Goal: Task Accomplishment & Management: Complete application form

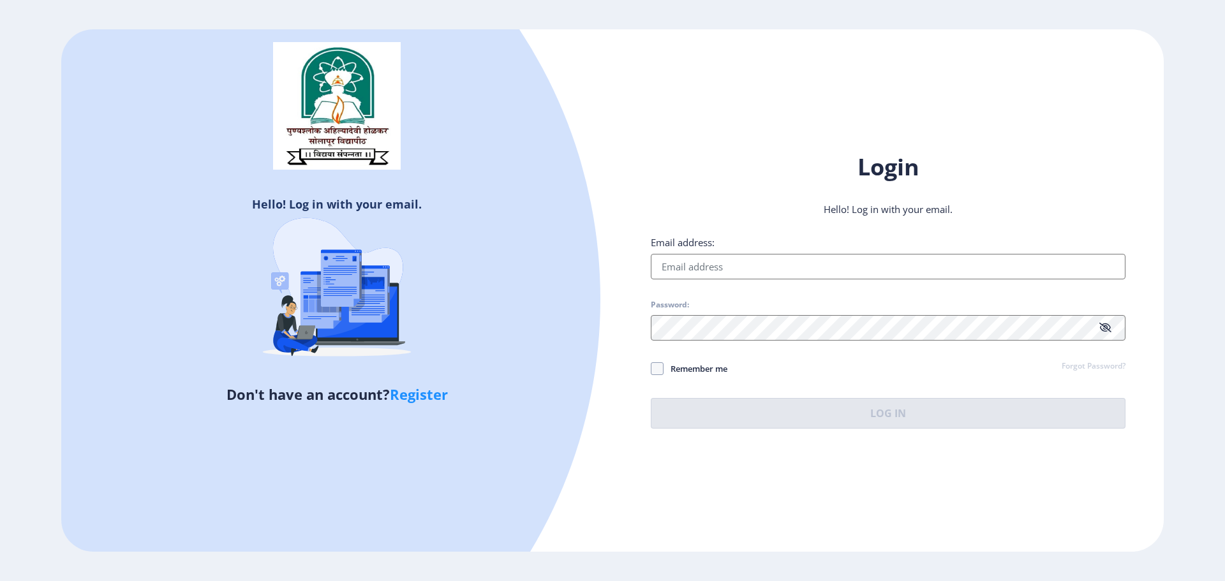
click at [415, 393] on link "Register" at bounding box center [419, 394] width 58 height 19
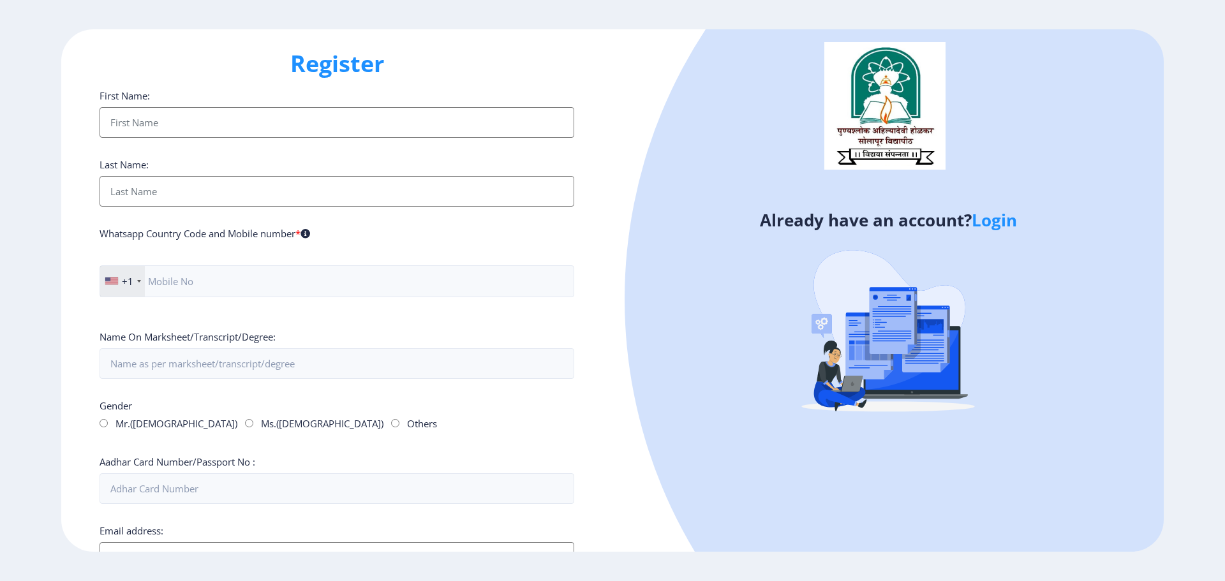
click at [190, 119] on input "First Name:" at bounding box center [337, 122] width 475 height 31
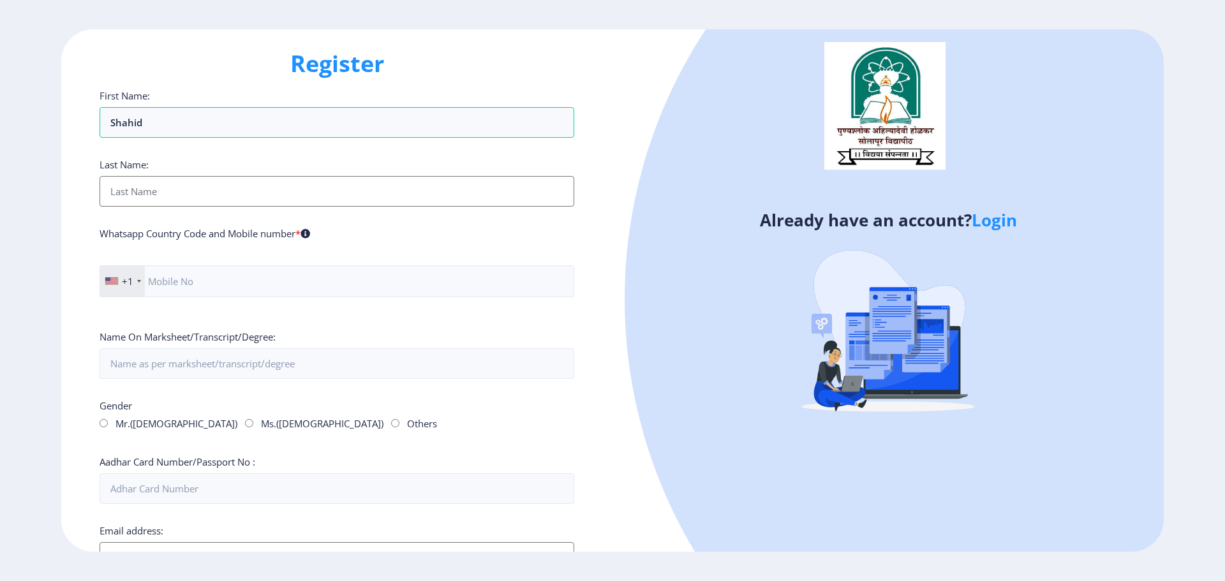
type input "Shahid"
click at [145, 195] on input "First Name:" at bounding box center [337, 191] width 475 height 31
type input "Khan"
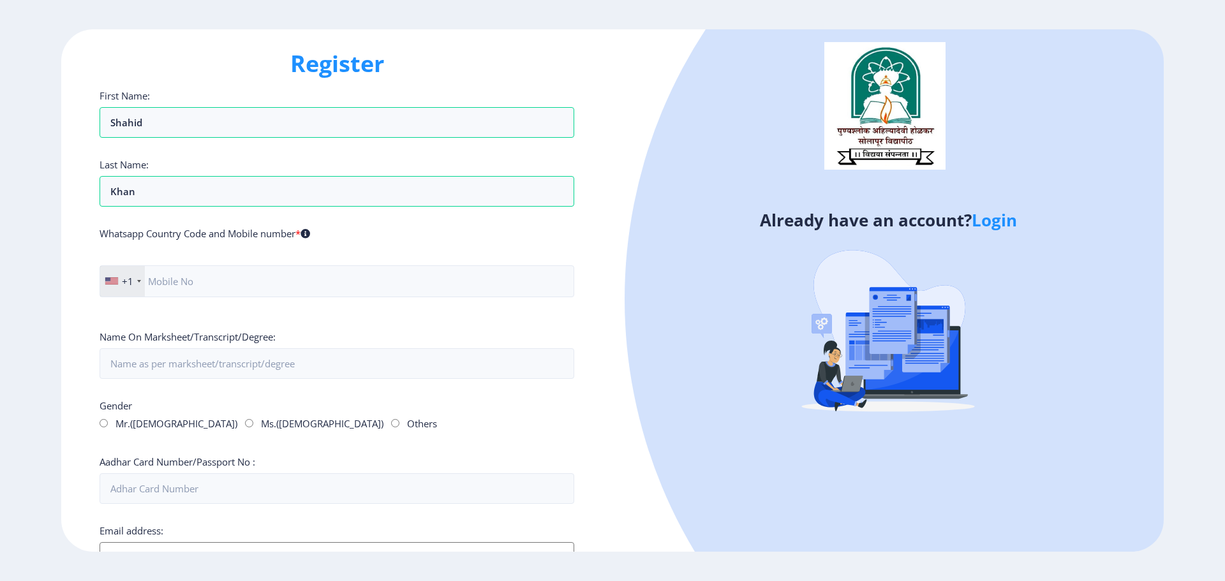
click at [127, 281] on div "+1" at bounding box center [127, 281] width 11 height 13
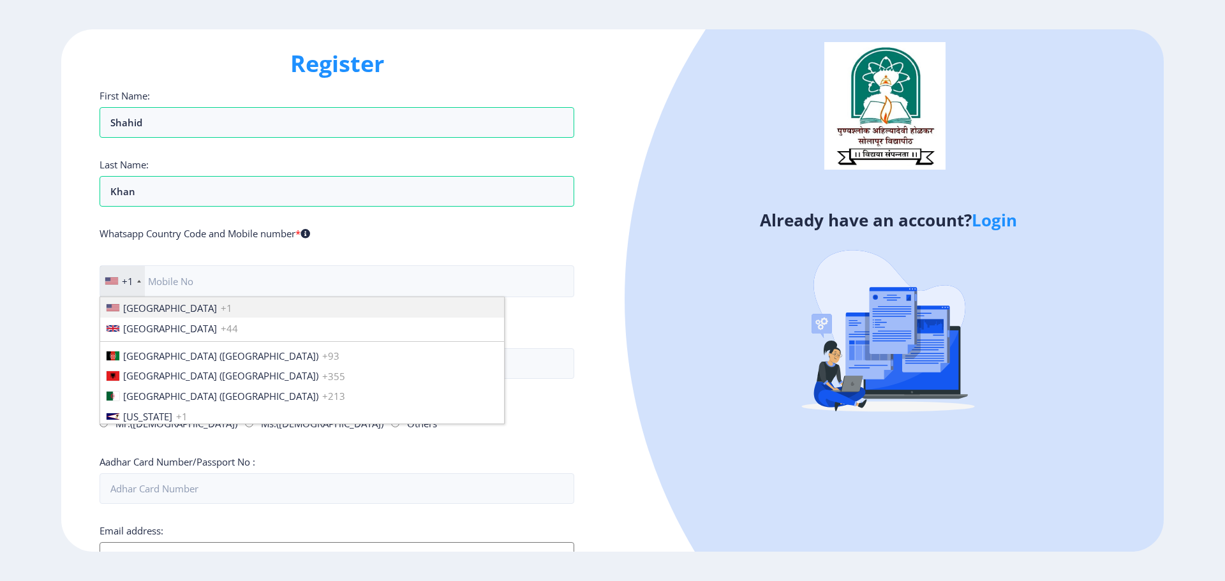
scroll to position [1953, 0]
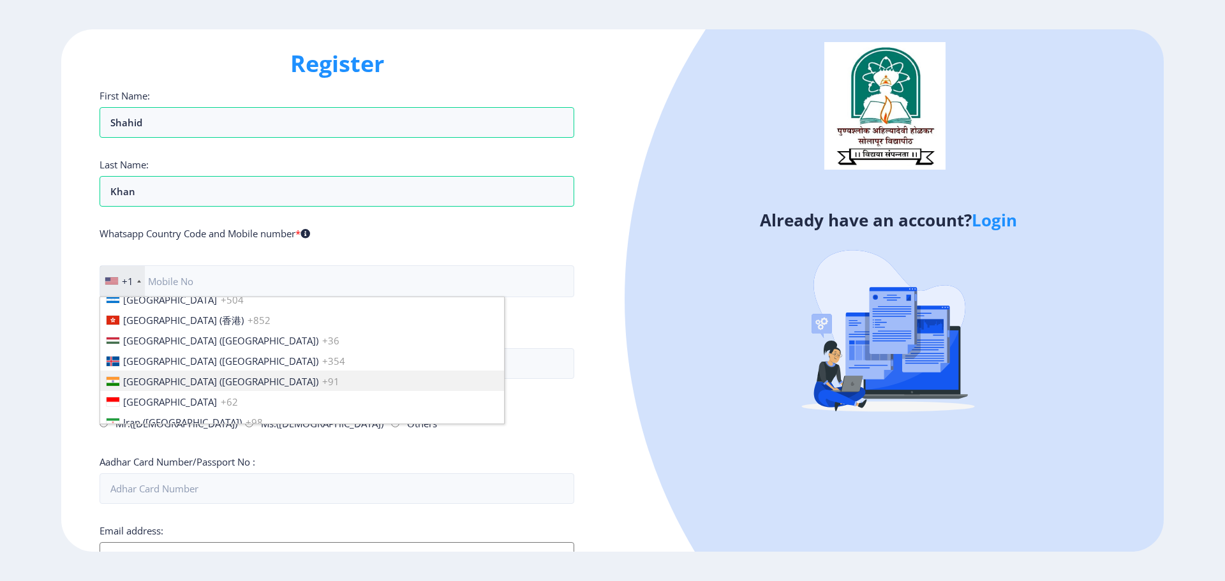
click at [131, 381] on span "[GEOGRAPHIC_DATA] ([GEOGRAPHIC_DATA])" at bounding box center [220, 381] width 195 height 13
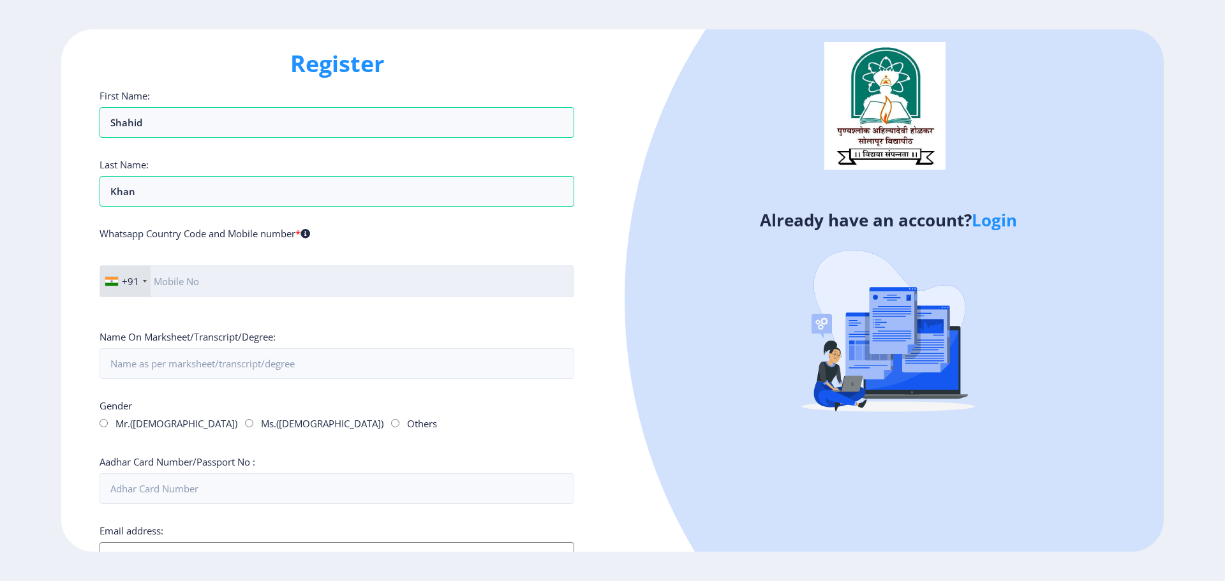
click at [203, 281] on input "text" at bounding box center [337, 281] width 475 height 32
click at [159, 281] on input "07011779248" at bounding box center [337, 281] width 475 height 32
type input "7011779248"
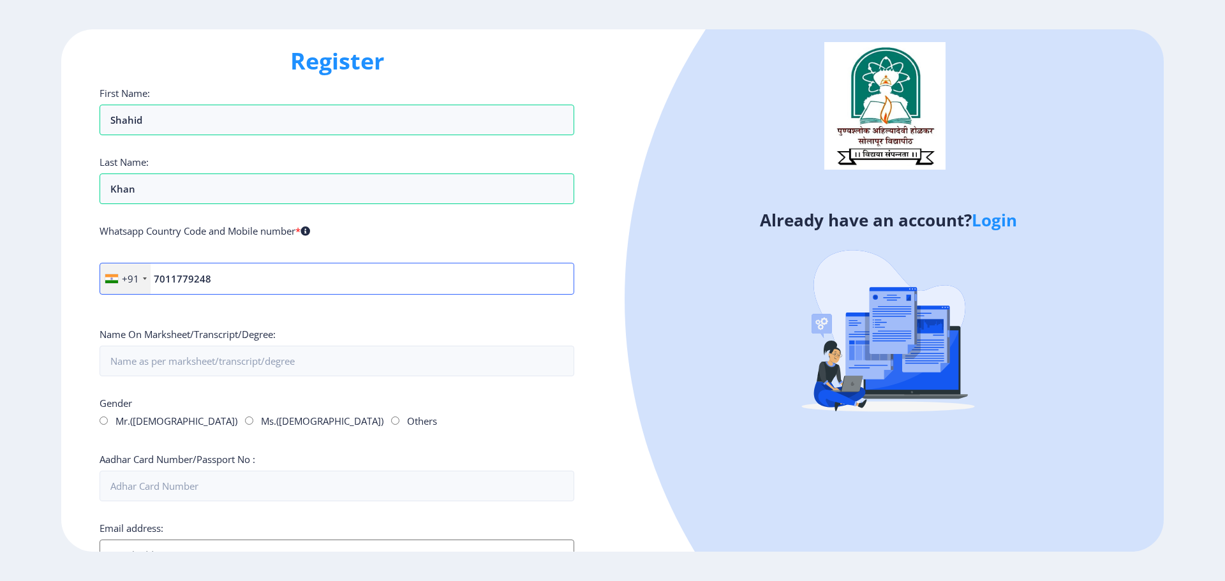
scroll to position [0, 0]
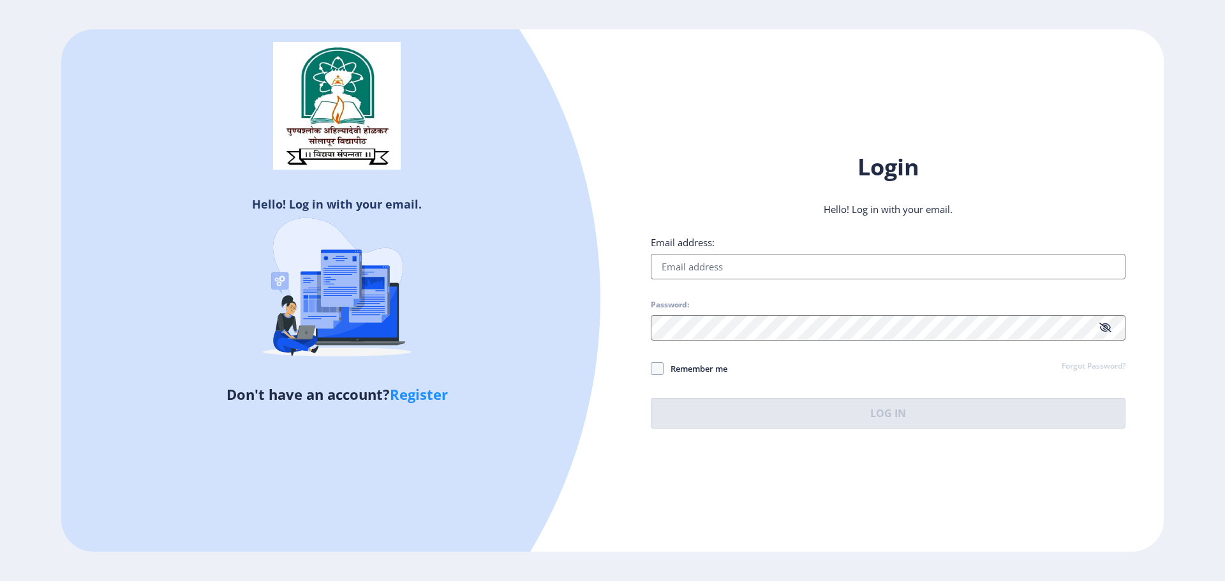
click at [371, 201] on img at bounding box center [336, 288] width 223 height 191
click at [718, 268] on input "Email address:" at bounding box center [888, 267] width 475 height 26
type input "[PERSON_NAME][EMAIL_ADDRESS][DOMAIN_NAME]"
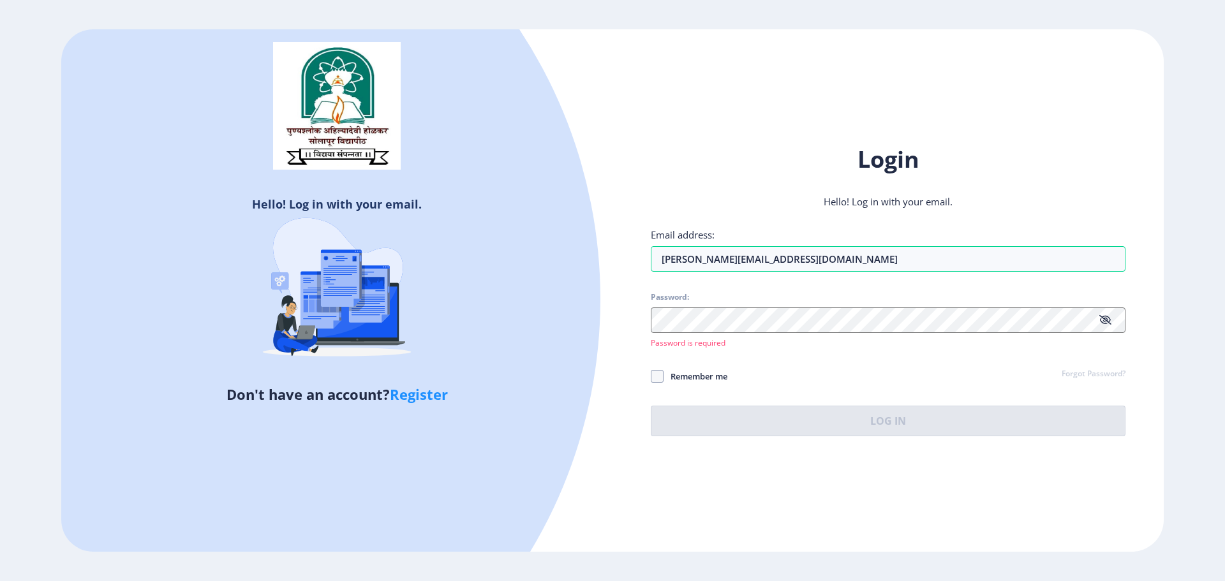
click at [422, 394] on link "Register" at bounding box center [419, 394] width 58 height 19
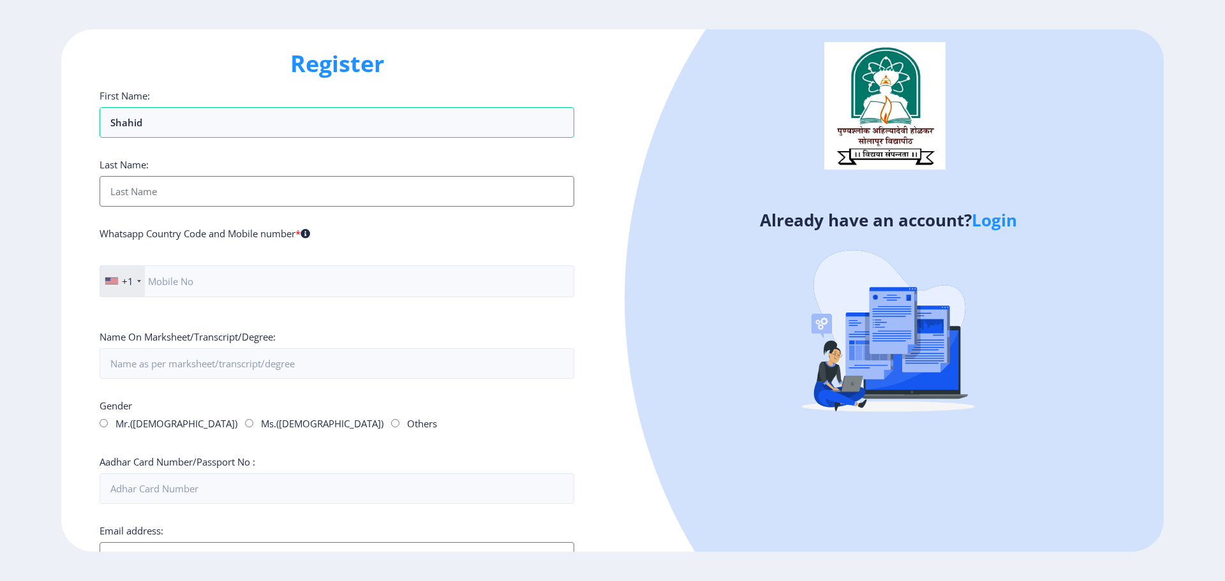
type input "Shahid"
click at [234, 186] on input "First Name:" at bounding box center [337, 191] width 475 height 31
type input "Khan"
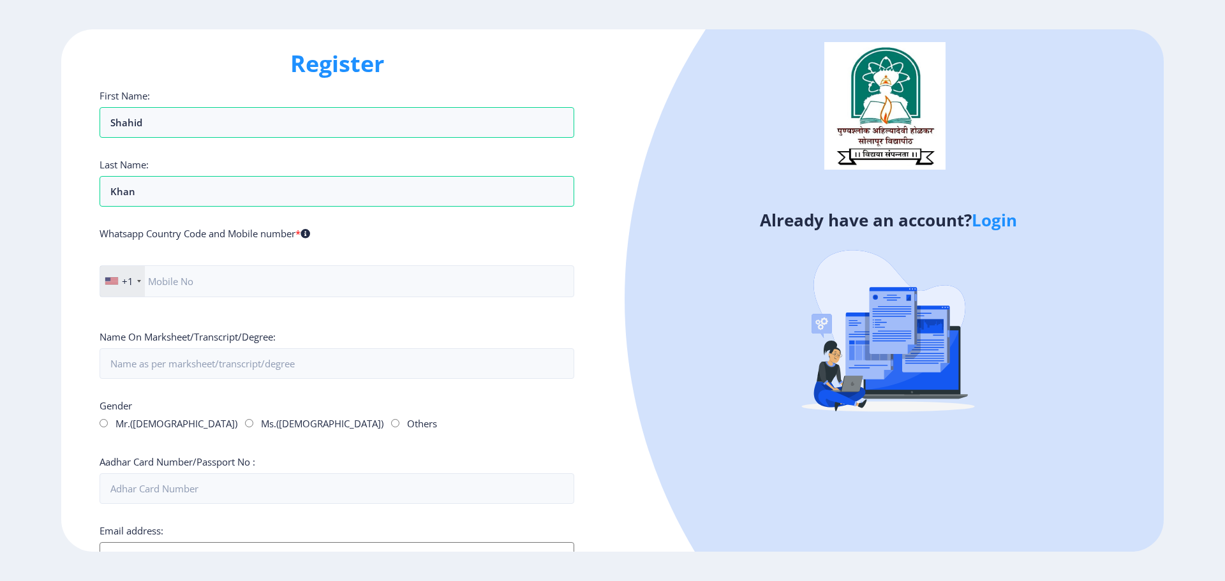
click at [130, 278] on div "+1" at bounding box center [127, 281] width 11 height 13
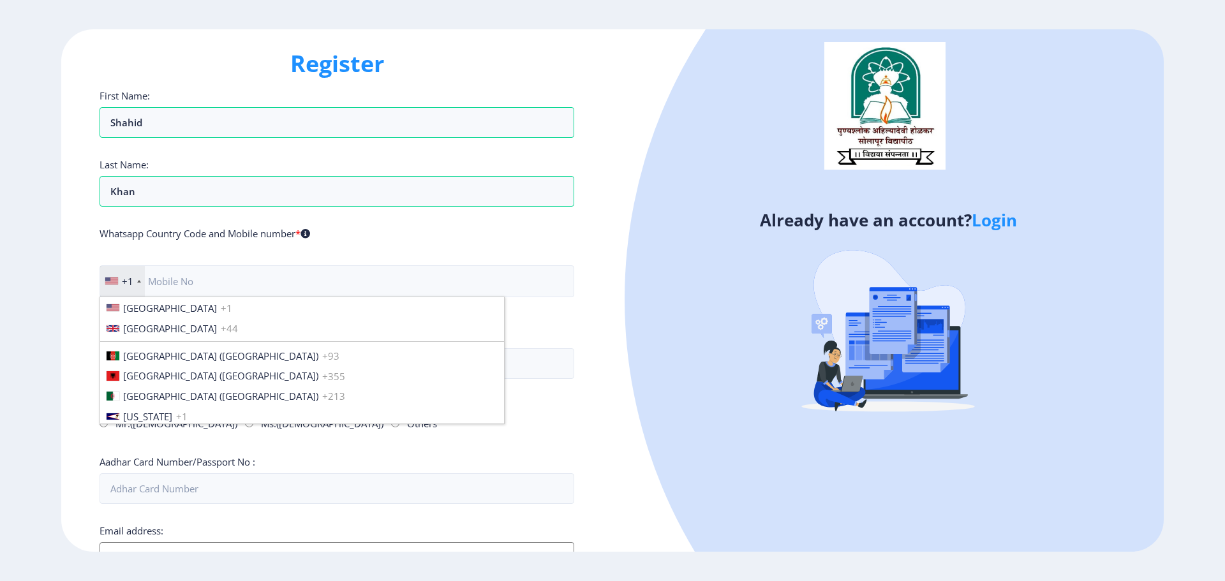
scroll to position [1953, 0]
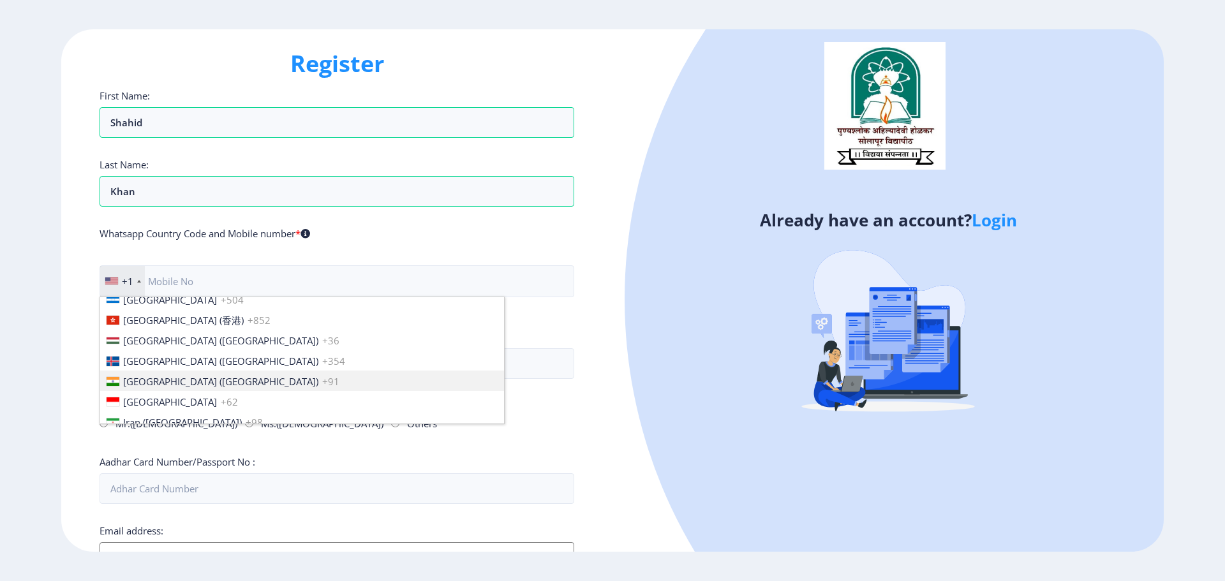
click at [144, 384] on span "[GEOGRAPHIC_DATA] ([GEOGRAPHIC_DATA])" at bounding box center [220, 381] width 195 height 13
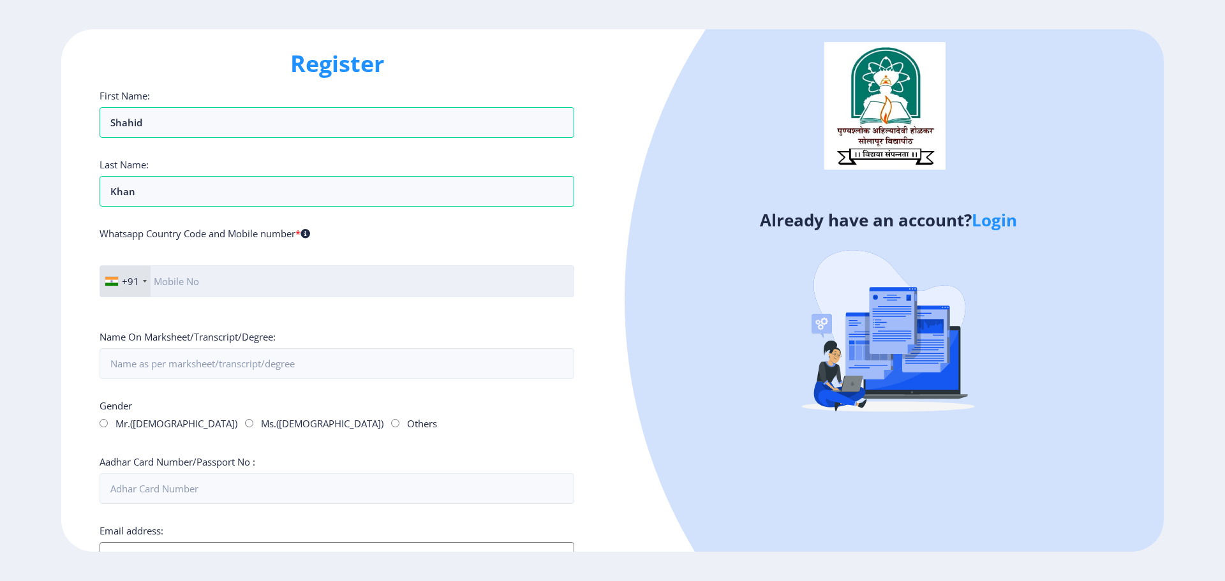
click at [207, 283] on input "text" at bounding box center [337, 281] width 475 height 32
click at [161, 279] on input "07011779248" at bounding box center [337, 281] width 475 height 32
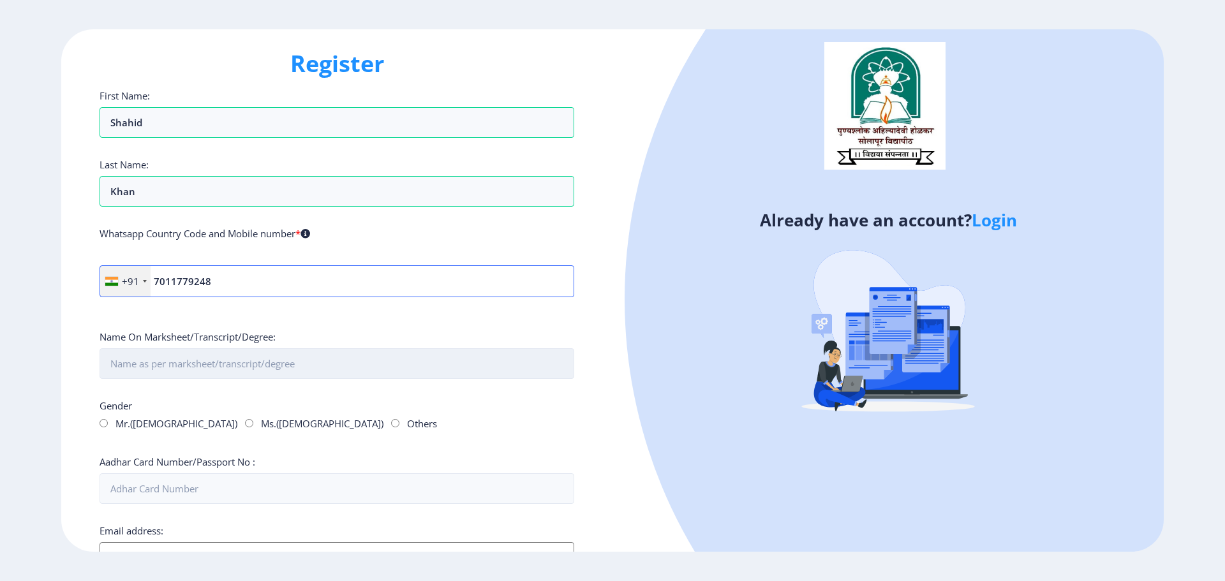
type input "7011779248"
click at [164, 362] on input "First Name:" at bounding box center [337, 363] width 475 height 31
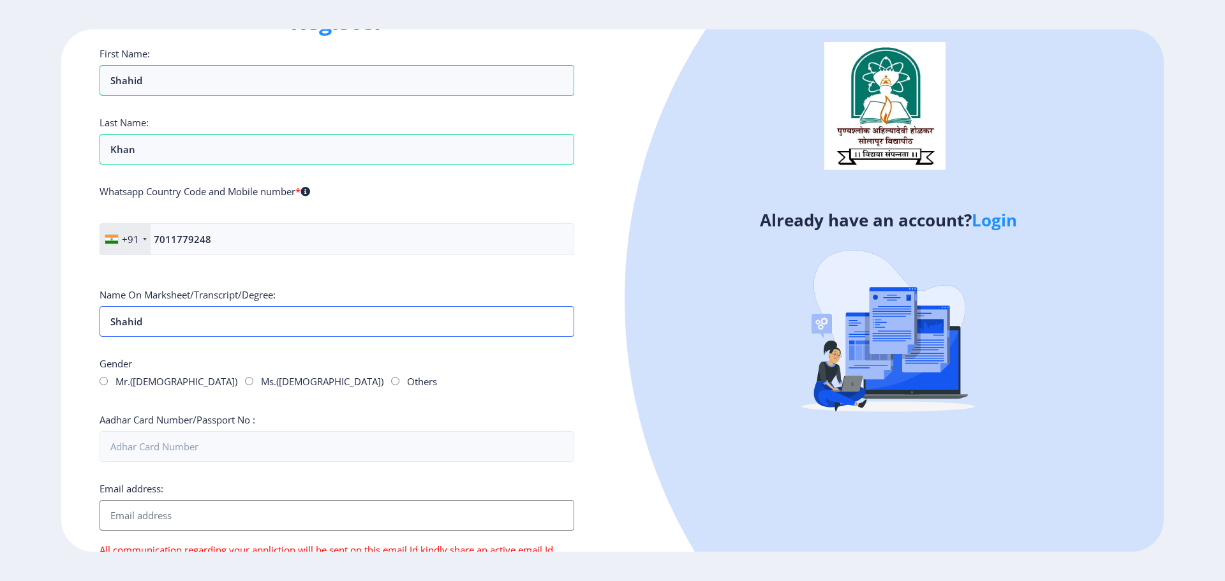
scroll to position [48, 0]
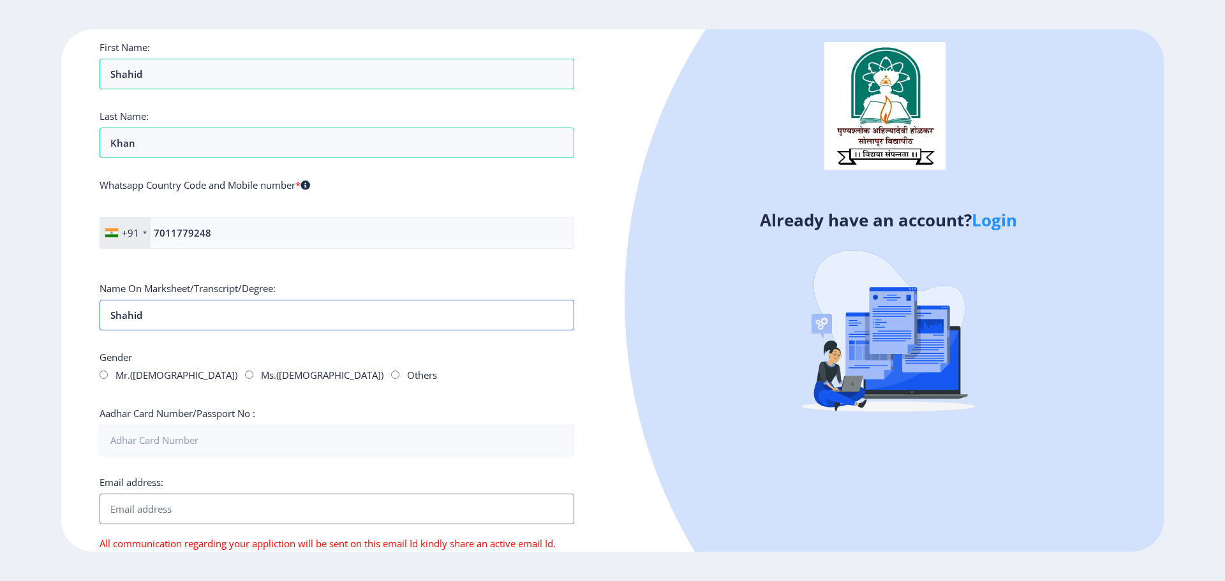
type input "Shahid"
click at [97, 374] on div "Register First Name: Shahid Last Name: Khan Whatsapp Country Code and Mobile nu…" at bounding box center [336, 290] width 551 height 523
click at [101, 378] on input "Mr.([DEMOGRAPHIC_DATA])" at bounding box center [104, 375] width 8 height 8
radio input "true"
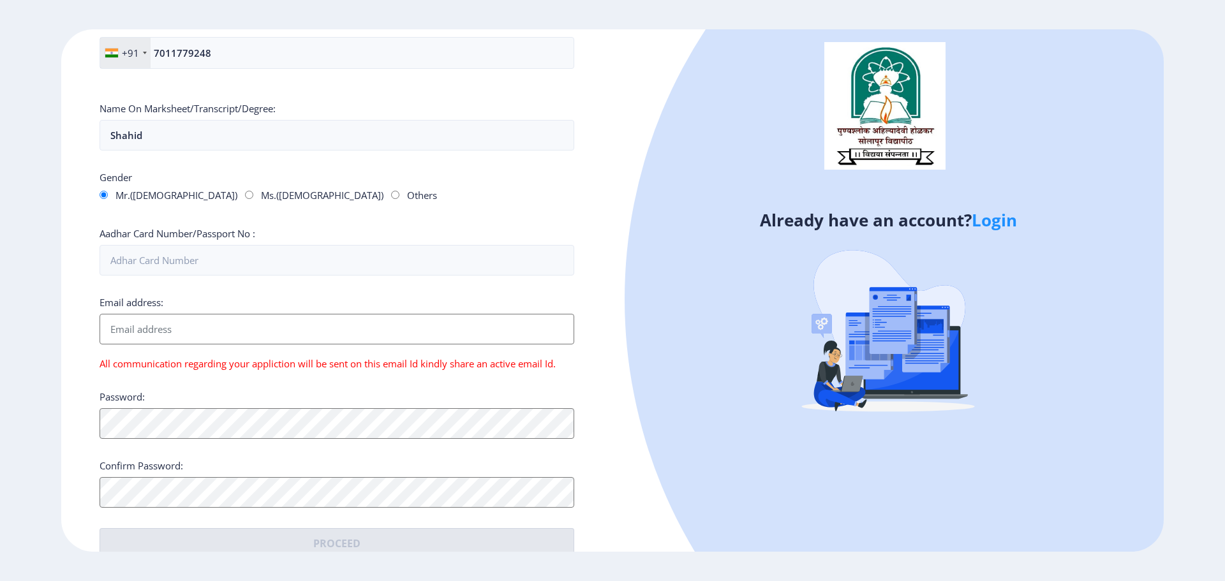
scroll to position [254, 0]
